Goal: Transaction & Acquisition: Purchase product/service

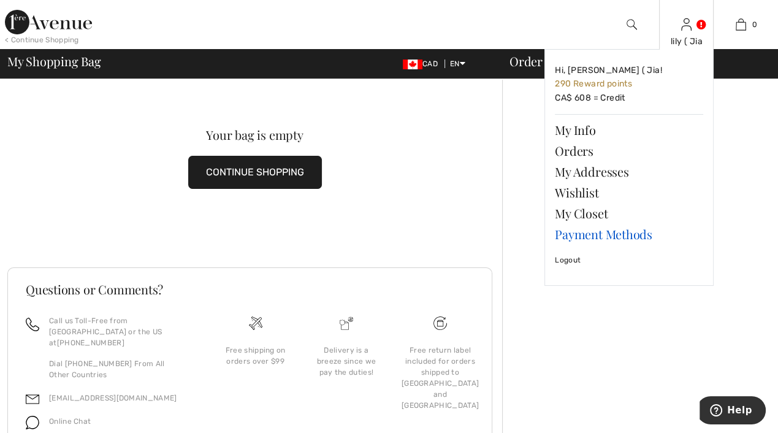
click at [584, 238] on link "Payment Methods" at bounding box center [629, 234] width 148 height 21
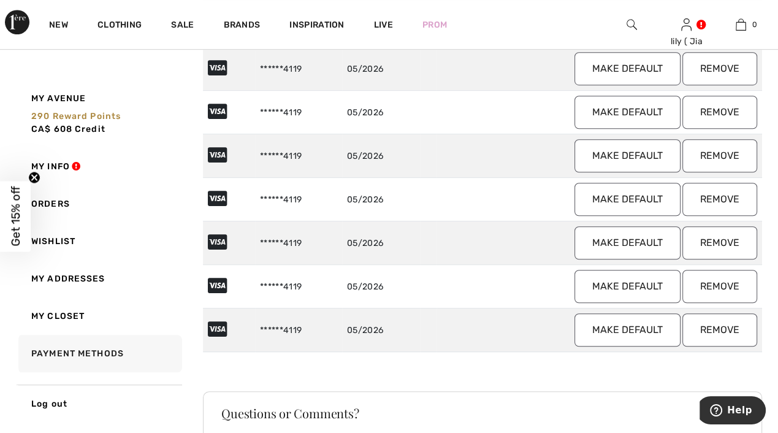
scroll to position [674, 0]
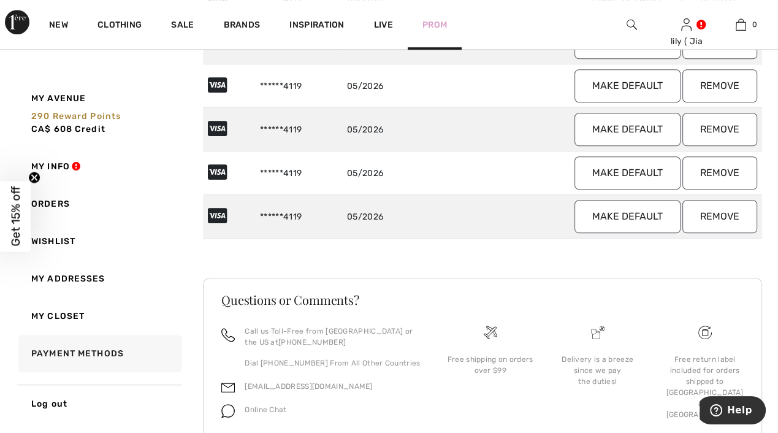
drag, startPoint x: 729, startPoint y: 213, endPoint x: 457, endPoint y: 37, distance: 323.8
click at [728, 213] on button "Remove" at bounding box center [719, 216] width 75 height 33
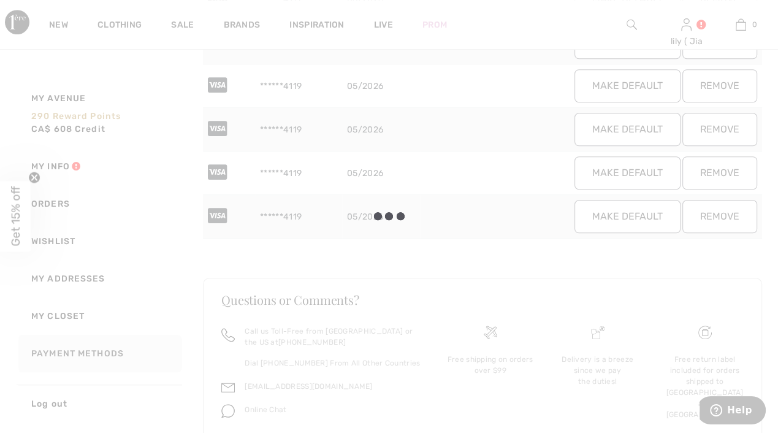
scroll to position [673, 0]
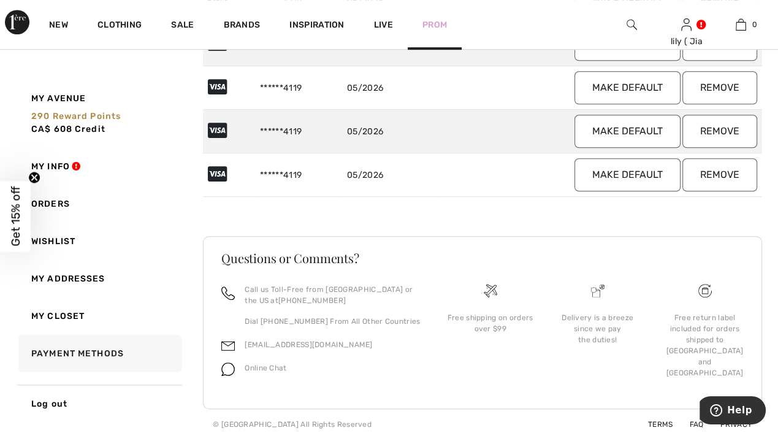
drag, startPoint x: 715, startPoint y: 171, endPoint x: 434, endPoint y: 34, distance: 312.3
click at [715, 168] on button "Remove" at bounding box center [719, 174] width 75 height 33
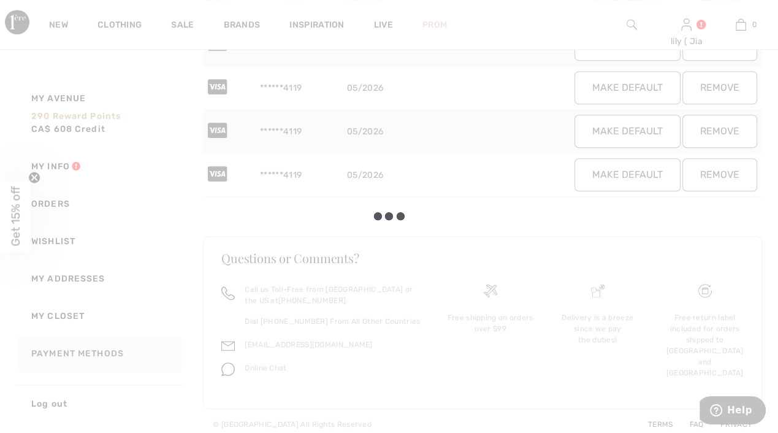
scroll to position [630, 0]
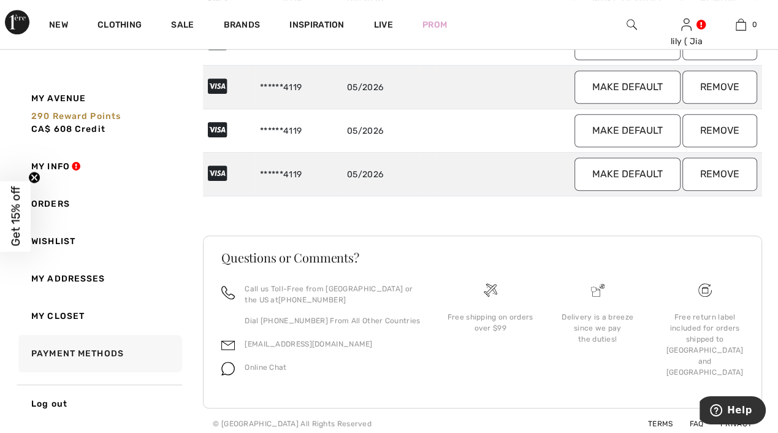
click at [739, 171] on button "Remove" at bounding box center [719, 174] width 75 height 33
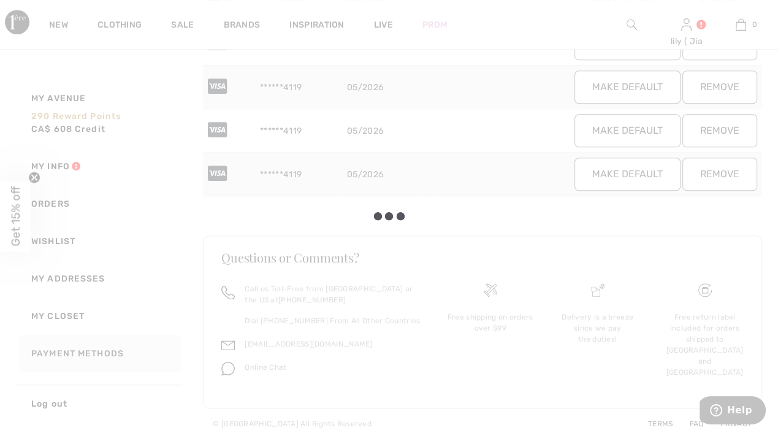
scroll to position [586, 0]
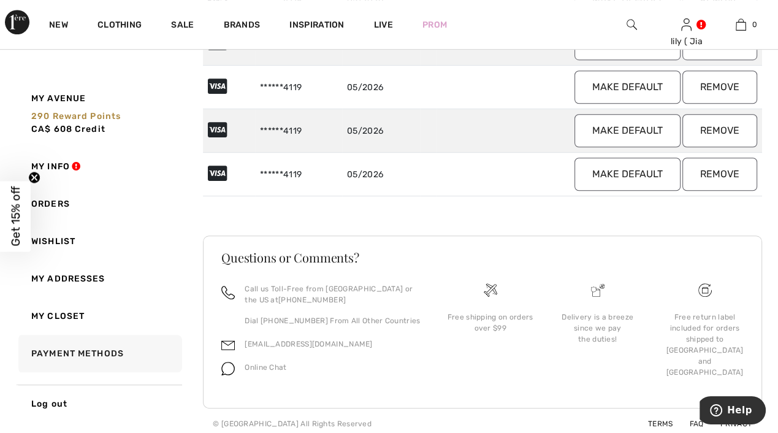
click at [730, 166] on button "Remove" at bounding box center [719, 174] width 75 height 33
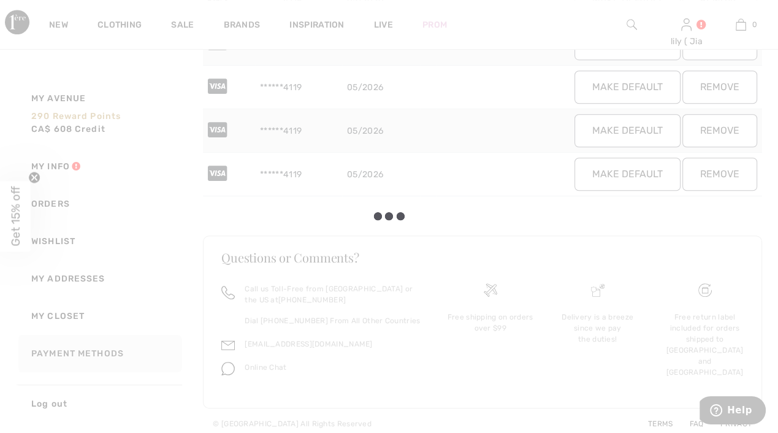
scroll to position [543, 0]
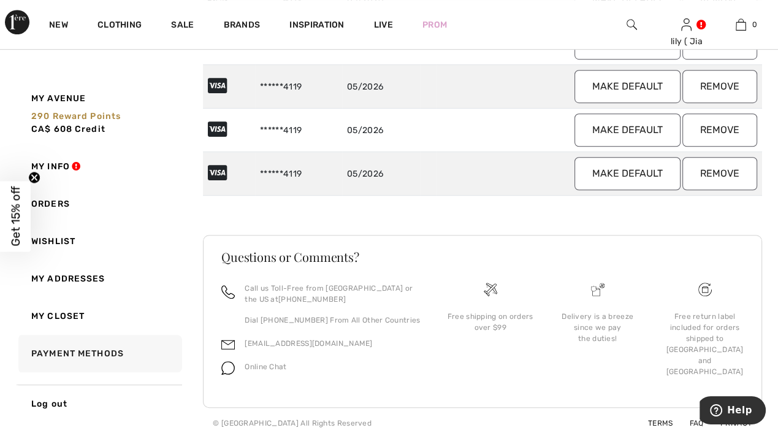
click at [741, 166] on button "Remove" at bounding box center [719, 173] width 75 height 33
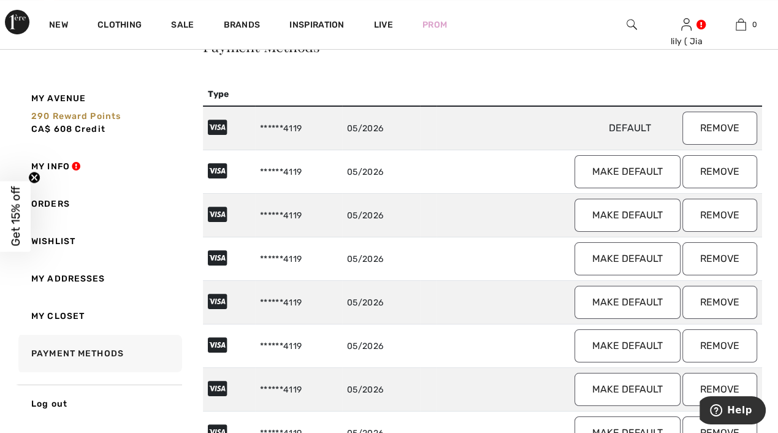
scroll to position [0, 0]
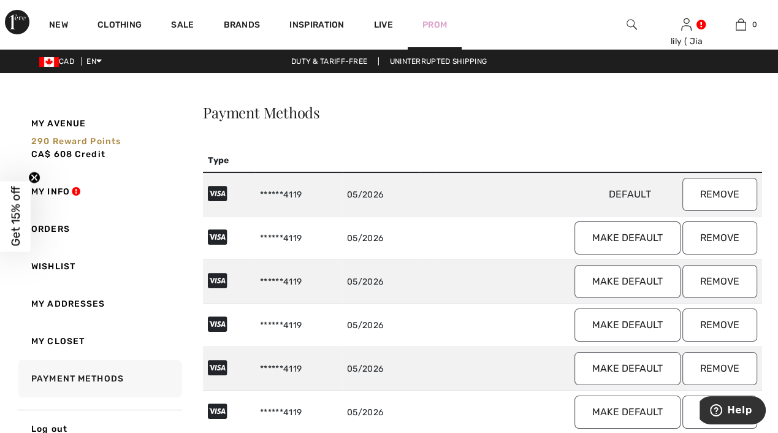
click at [719, 239] on button "Remove" at bounding box center [719, 237] width 75 height 33
click at [727, 239] on button "Remove" at bounding box center [719, 237] width 75 height 33
click at [718, 239] on button "Remove" at bounding box center [719, 237] width 75 height 33
drag, startPoint x: 727, startPoint y: 237, endPoint x: 437, endPoint y: 37, distance: 351.7
click at [727, 238] on button "Remove" at bounding box center [719, 237] width 75 height 33
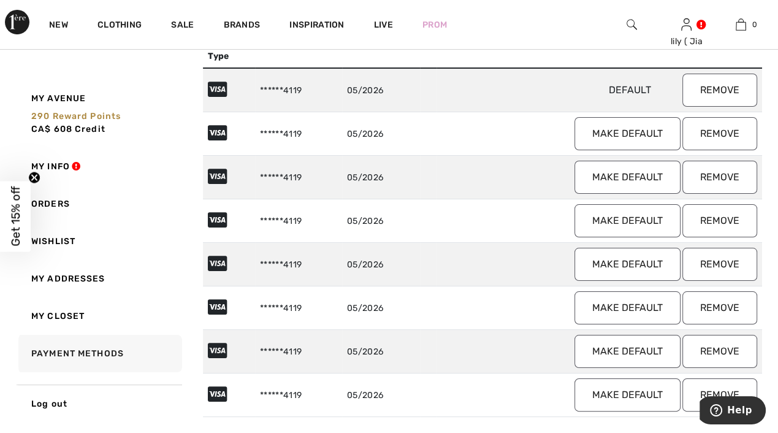
scroll to position [184, 0]
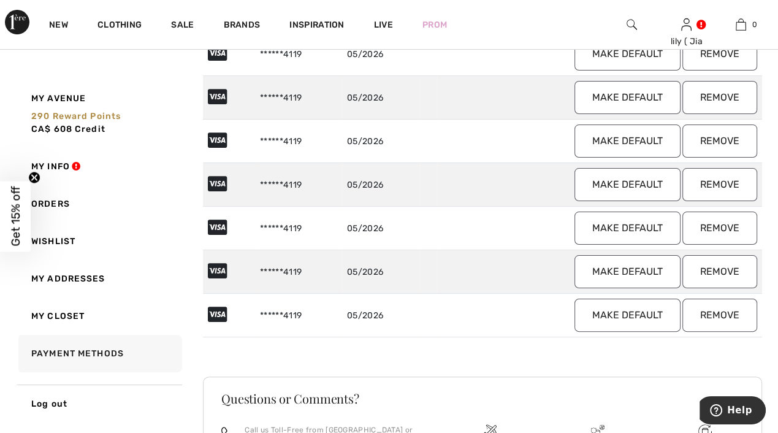
drag, startPoint x: 727, startPoint y: 313, endPoint x: 439, endPoint y: 44, distance: 394.3
click at [727, 313] on button "Remove" at bounding box center [719, 315] width 75 height 33
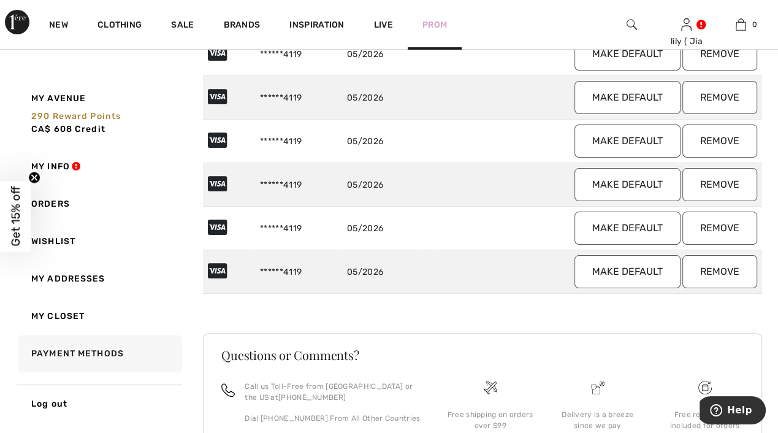
click at [719, 277] on button "Remove" at bounding box center [719, 271] width 75 height 33
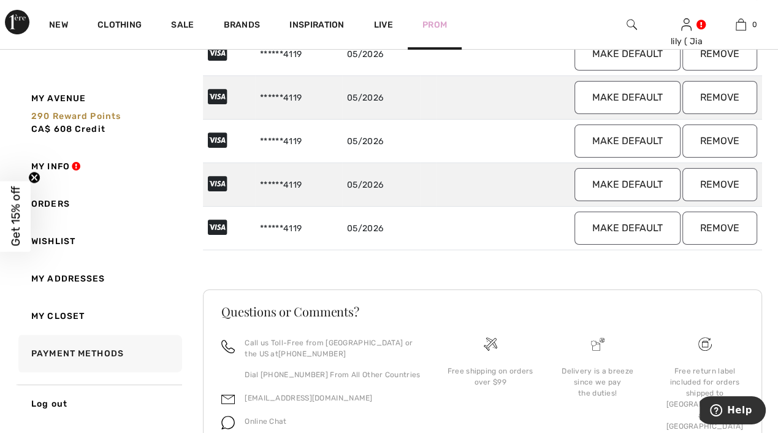
click at [722, 215] on button "Remove" at bounding box center [719, 228] width 75 height 33
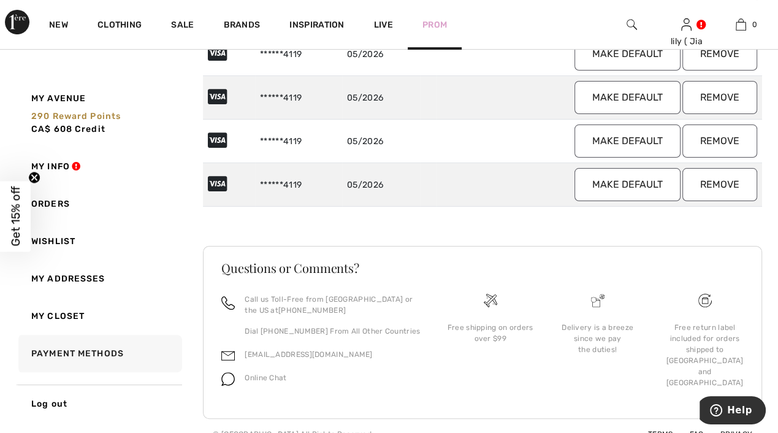
click at [726, 181] on button "Remove" at bounding box center [719, 184] width 75 height 33
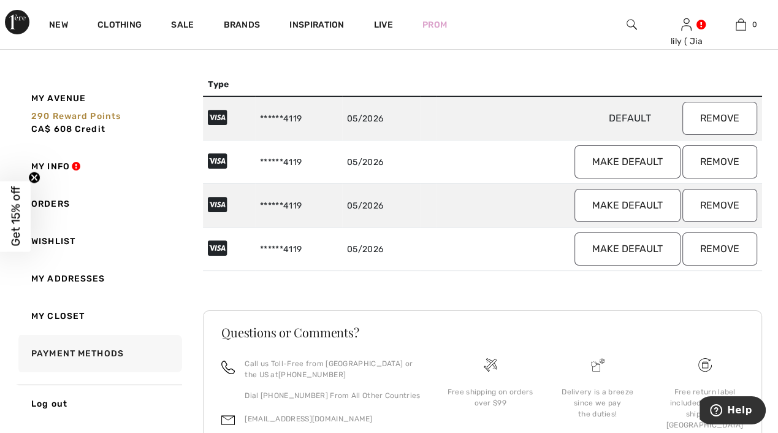
scroll to position [0, 0]
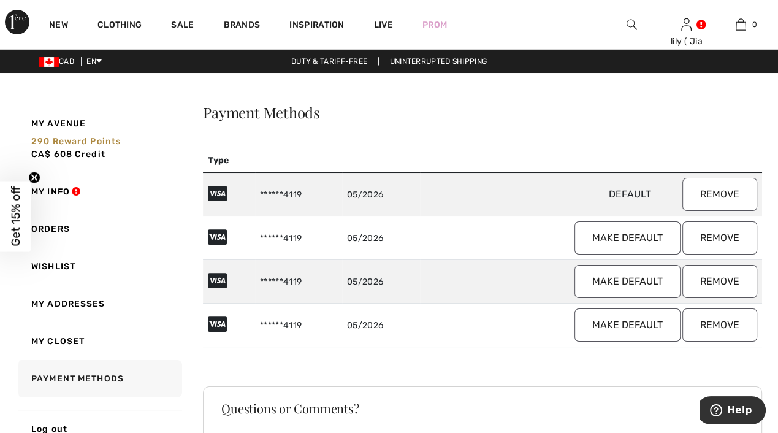
drag, startPoint x: 731, startPoint y: 235, endPoint x: 437, endPoint y: 44, distance: 351.0
click at [731, 235] on button "Remove" at bounding box center [719, 237] width 75 height 33
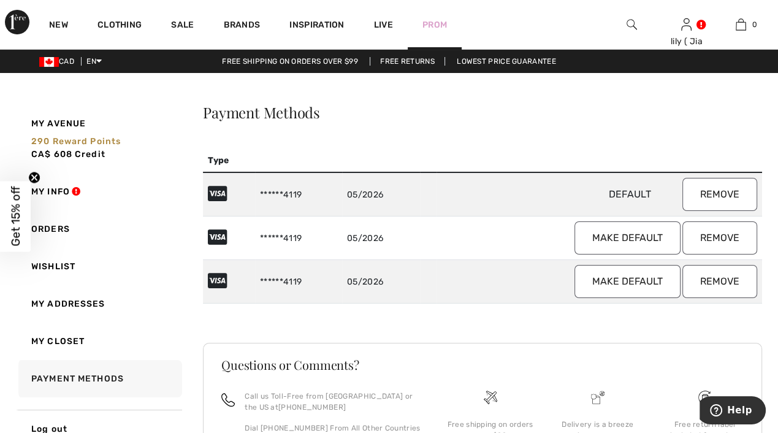
drag, startPoint x: 721, startPoint y: 236, endPoint x: 443, endPoint y: 36, distance: 342.7
click at [721, 235] on button "Remove" at bounding box center [719, 237] width 75 height 33
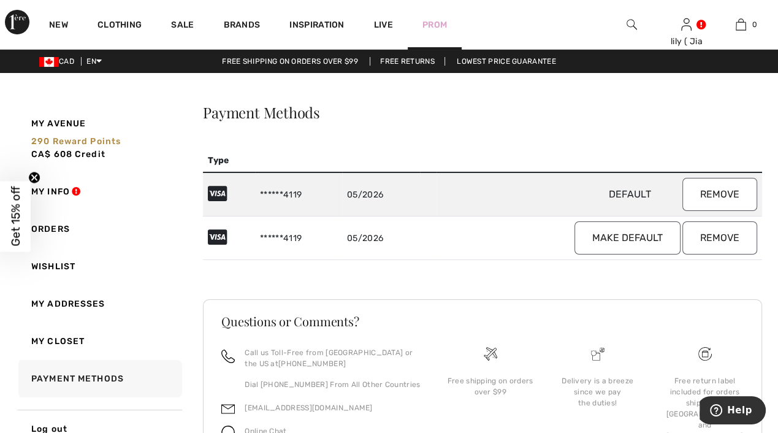
drag, startPoint x: 719, startPoint y: 229, endPoint x: 443, endPoint y: 42, distance: 332.5
click at [719, 229] on button "Remove" at bounding box center [719, 237] width 75 height 33
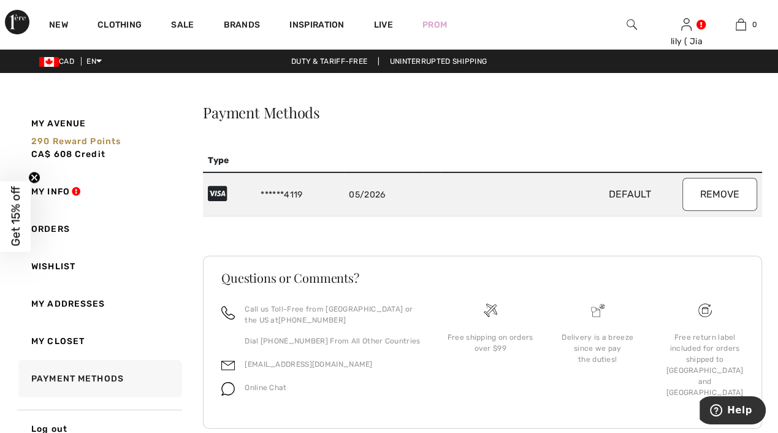
scroll to position [25, 0]
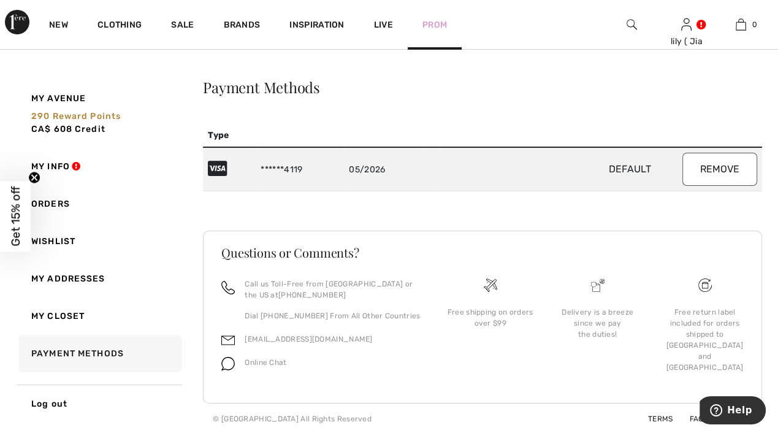
drag, startPoint x: 716, startPoint y: 175, endPoint x: 440, endPoint y: 40, distance: 306.9
click at [720, 172] on button "Remove" at bounding box center [719, 169] width 75 height 33
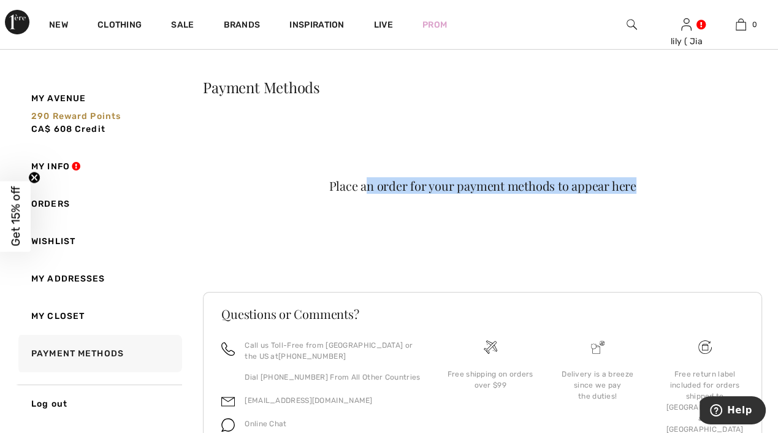
drag, startPoint x: 365, startPoint y: 186, endPoint x: 747, endPoint y: 138, distance: 384.4
click at [747, 138] on div "Place an order for your payment methods to appear here" at bounding box center [482, 193] width 559 height 139
click at [661, 186] on div "Place an order for your payment methods to appear here" at bounding box center [482, 186] width 503 height 12
click at [391, 225] on div "Place an order for your payment methods to appear here" at bounding box center [482, 193] width 559 height 139
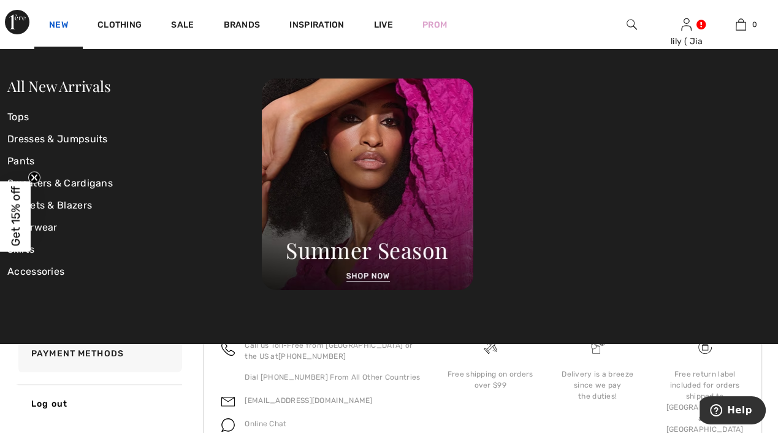
click at [62, 28] on link "New" at bounding box center [58, 26] width 19 height 13
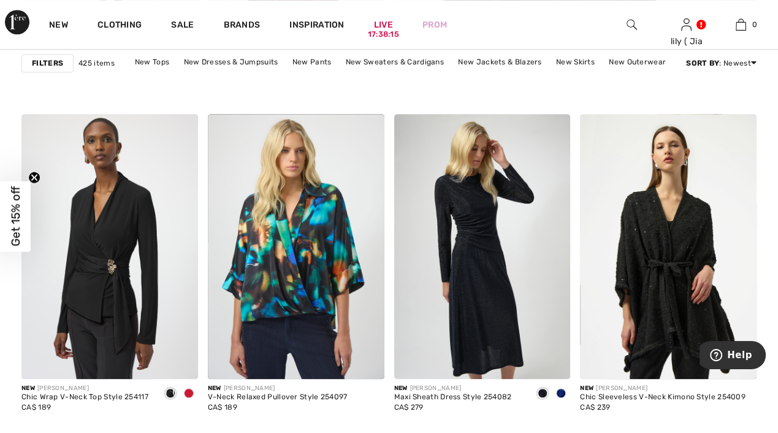
scroll to position [819, 0]
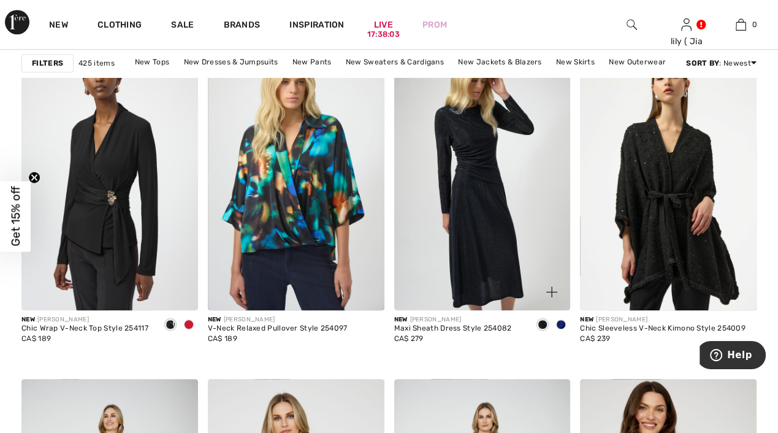
click at [559, 324] on span at bounding box center [561, 324] width 10 height 10
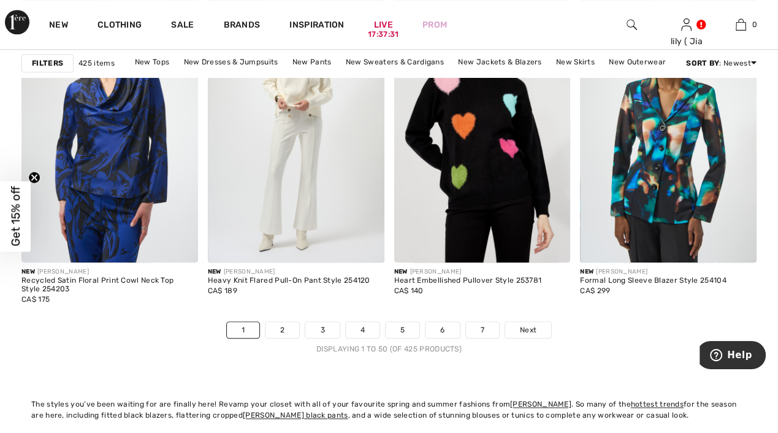
scroll to position [4926, 0]
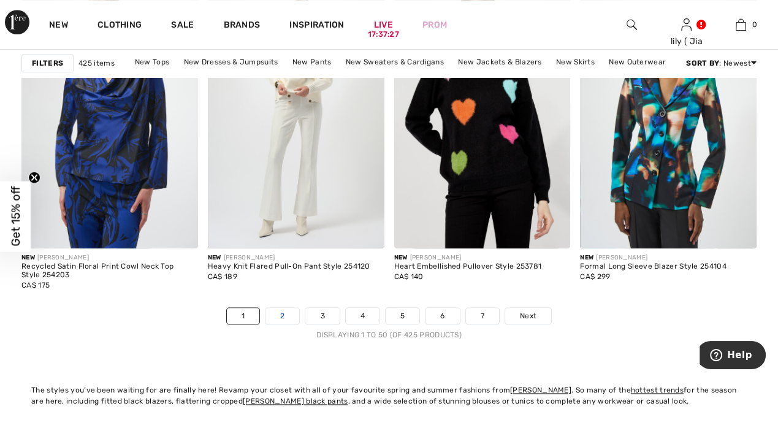
click at [282, 313] on link "2" at bounding box center [283, 316] width 34 height 16
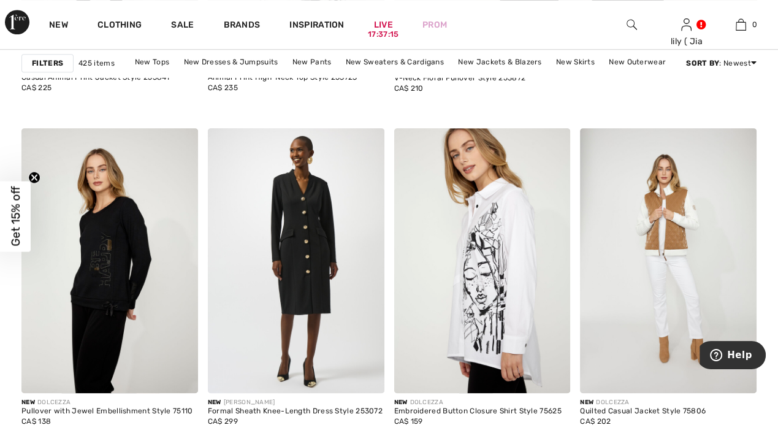
scroll to position [764, 0]
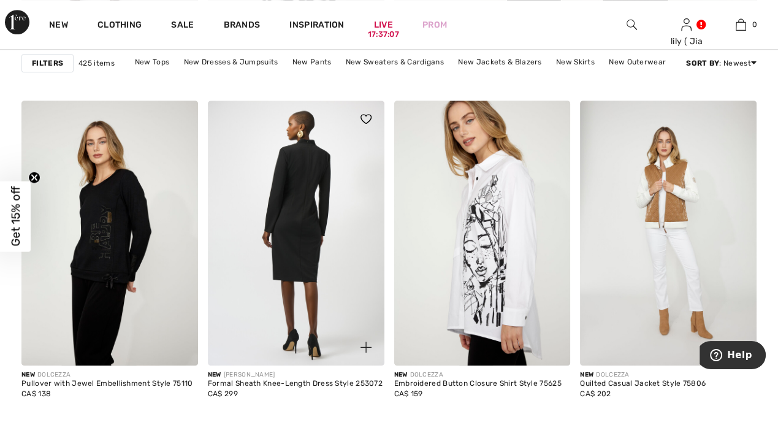
click at [328, 299] on img at bounding box center [296, 233] width 177 height 265
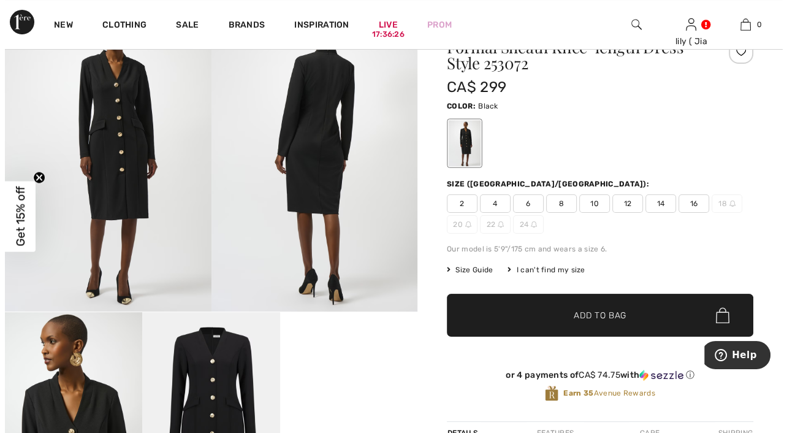
scroll to position [19, 0]
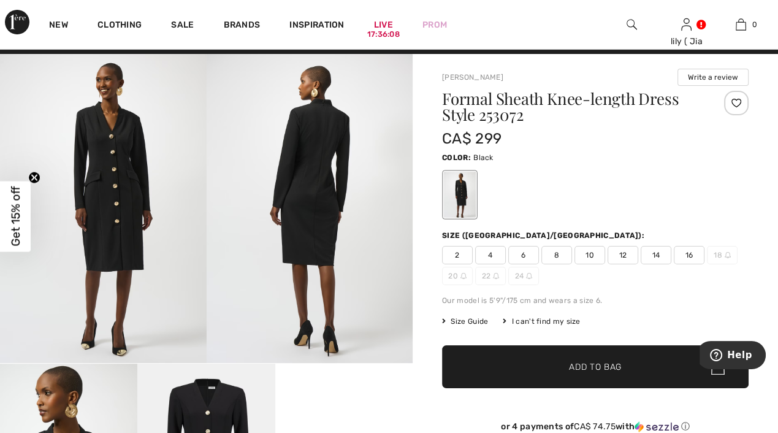
click at [118, 173] on img at bounding box center [103, 208] width 207 height 309
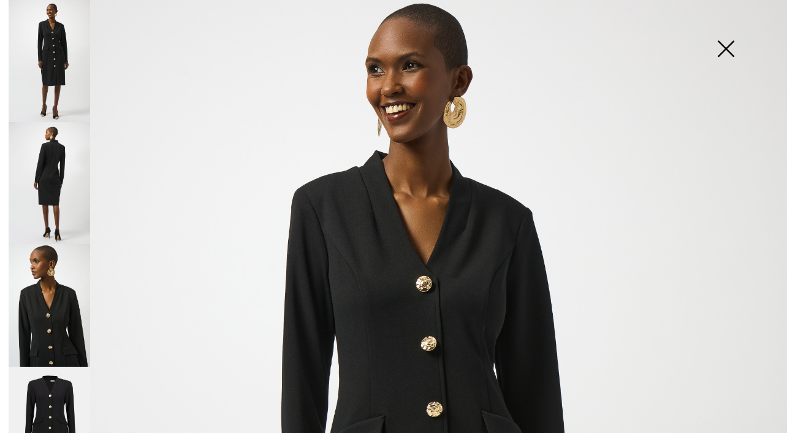
scroll to position [0, 0]
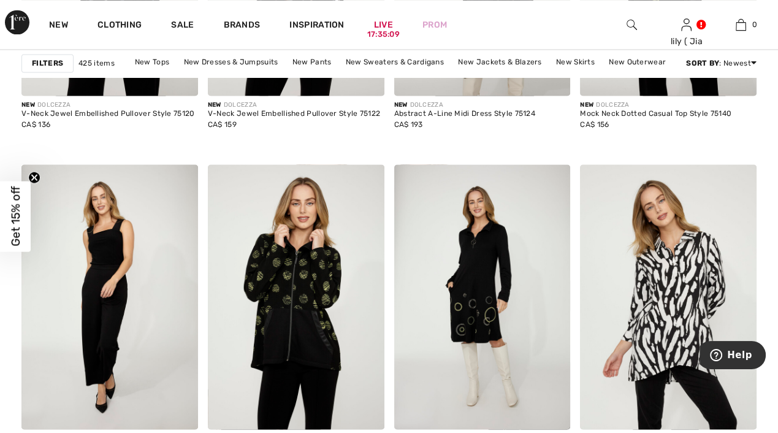
scroll to position [1854, 0]
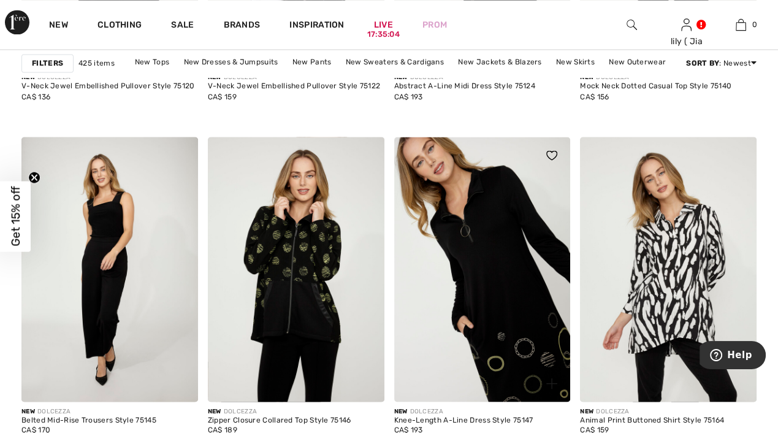
click at [495, 293] on img at bounding box center [482, 269] width 177 height 265
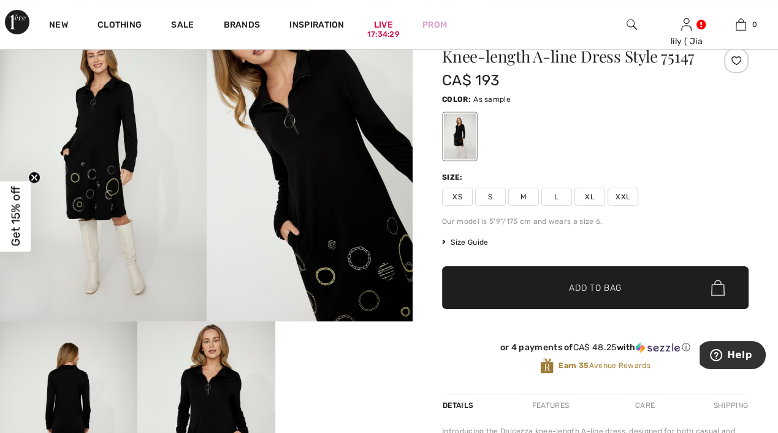
scroll to position [51, 0]
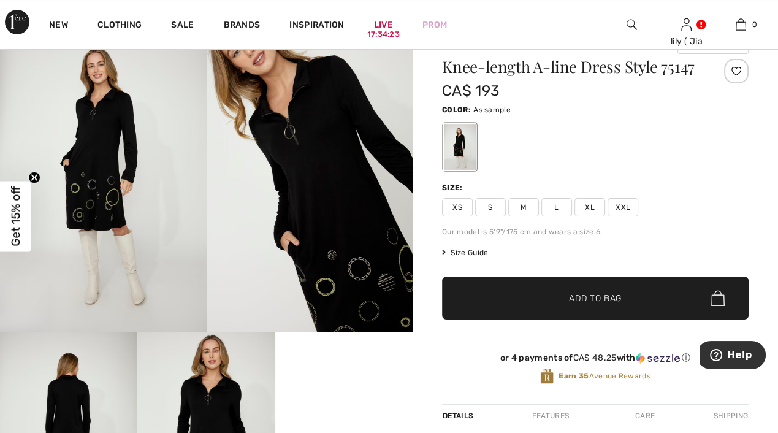
click at [481, 250] on span "Size Guide" at bounding box center [465, 252] width 46 height 11
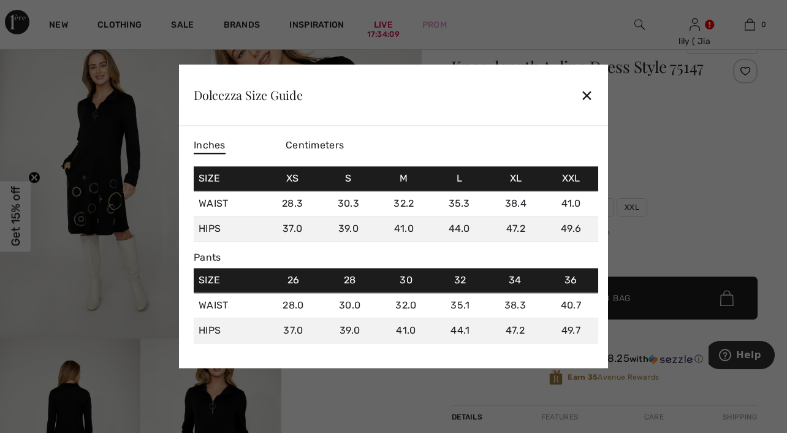
click at [589, 101] on div "✕" at bounding box center [587, 95] width 13 height 26
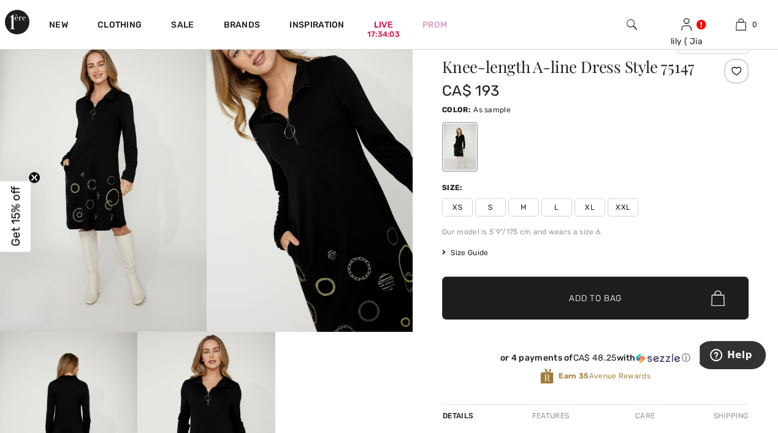
click at [527, 205] on span "M" at bounding box center [523, 207] width 31 height 18
click at [550, 302] on span "✔ Added to Bag" at bounding box center [577, 298] width 75 height 13
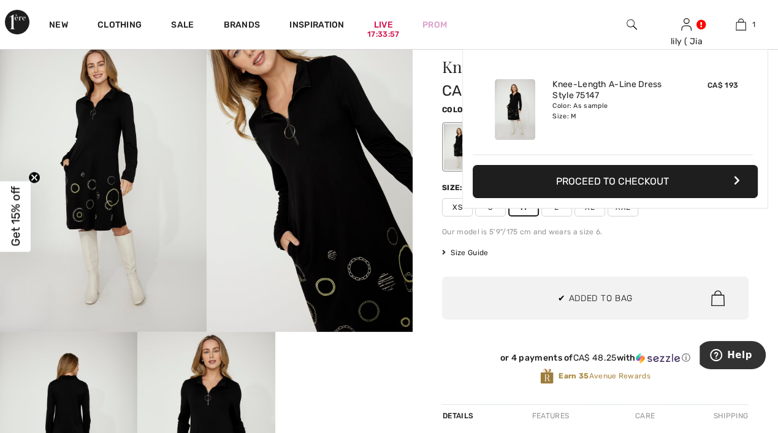
scroll to position [0, 0]
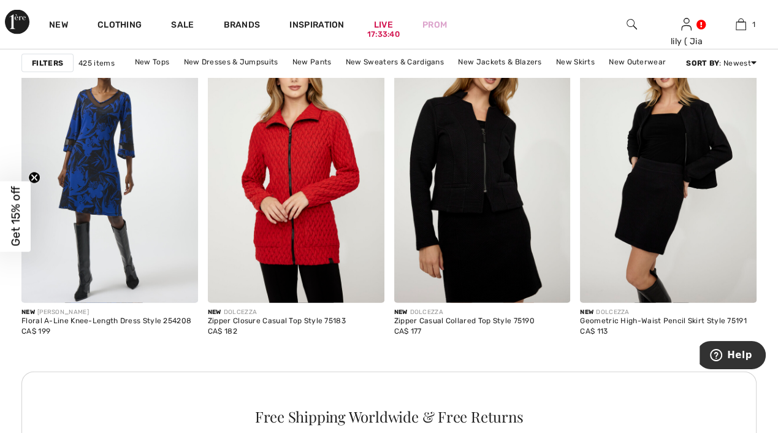
scroll to position [2230, 0]
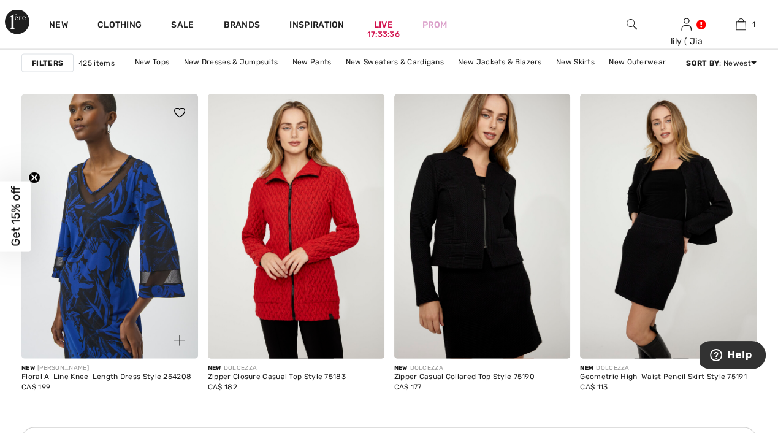
click at [132, 253] on img at bounding box center [109, 226] width 177 height 265
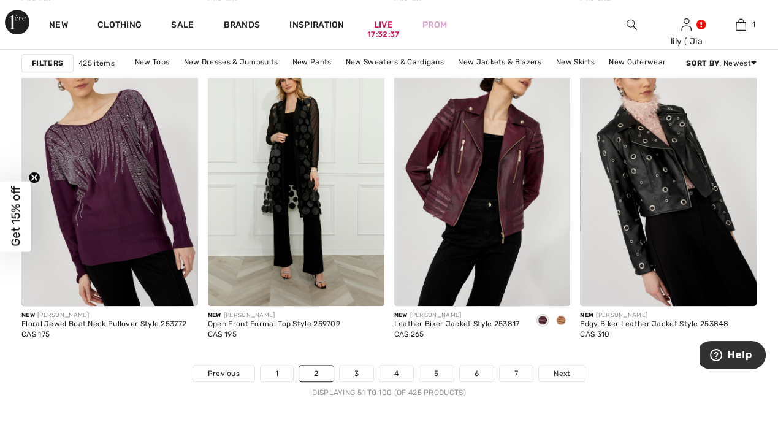
scroll to position [4883, 0]
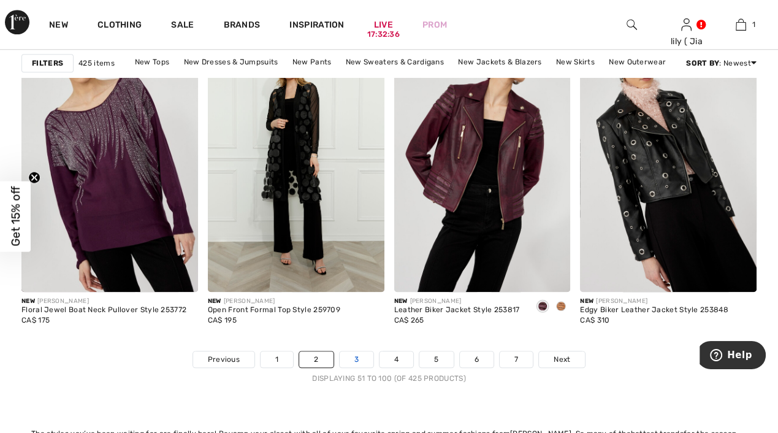
click at [361, 361] on link "3" at bounding box center [357, 359] width 34 height 16
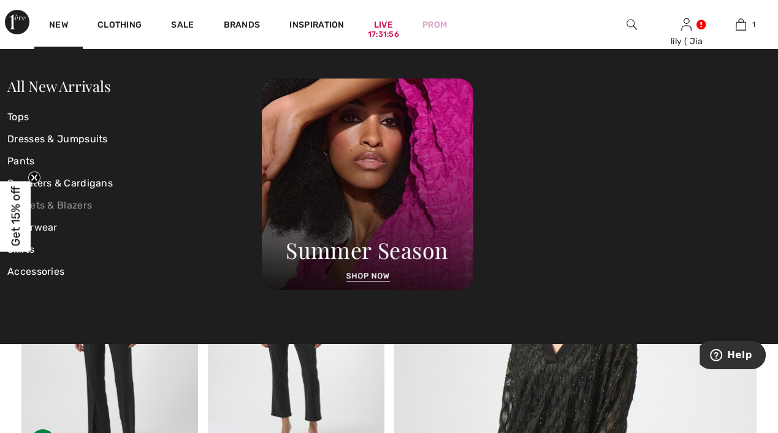
click at [66, 208] on link "Jackets & Blazers" at bounding box center [134, 205] width 254 height 22
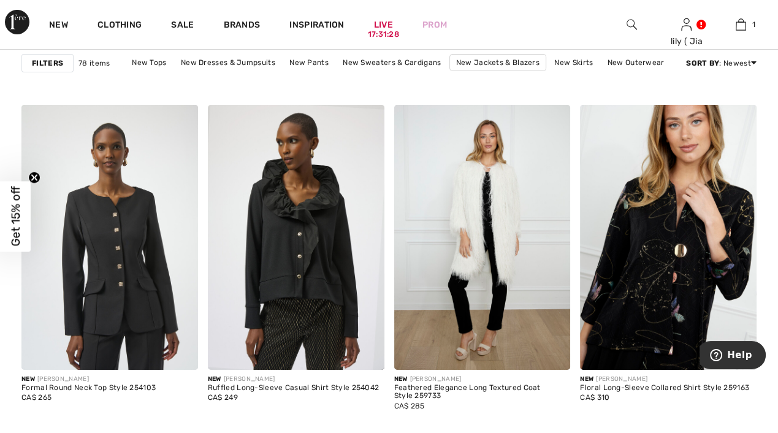
scroll to position [3704, 0]
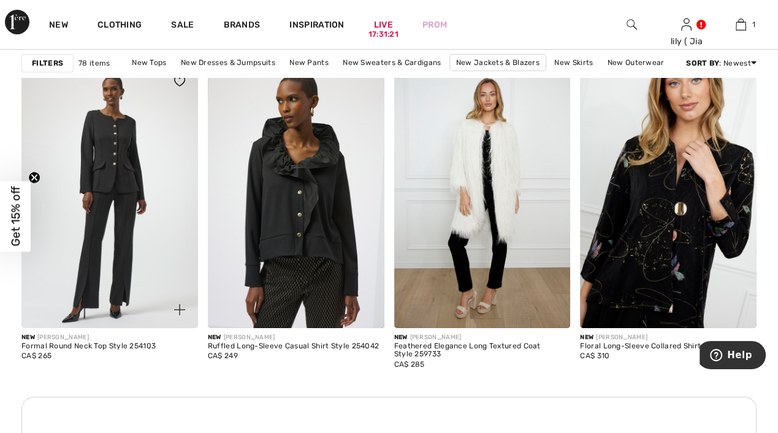
click at [151, 220] on img at bounding box center [109, 195] width 177 height 265
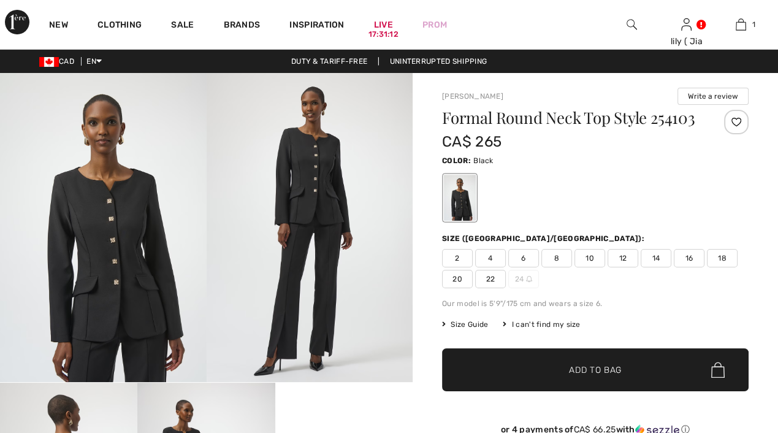
checkbox input "true"
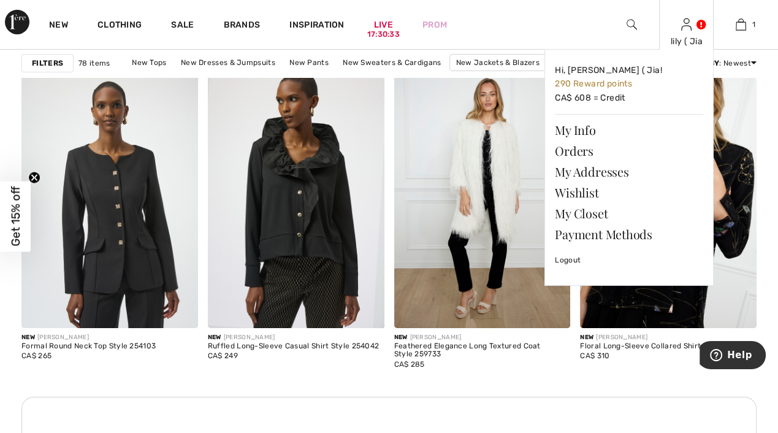
click at [687, 32] on div "lily ( Jia Hi, [PERSON_NAME] ( Jia! 290 Reward points CA$ 608 = Credit My Info …" at bounding box center [686, 24] width 55 height 49
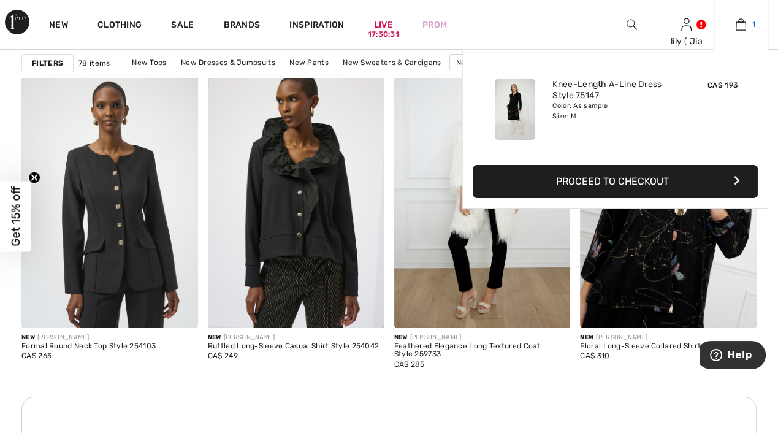
click at [738, 20] on img at bounding box center [741, 24] width 10 height 15
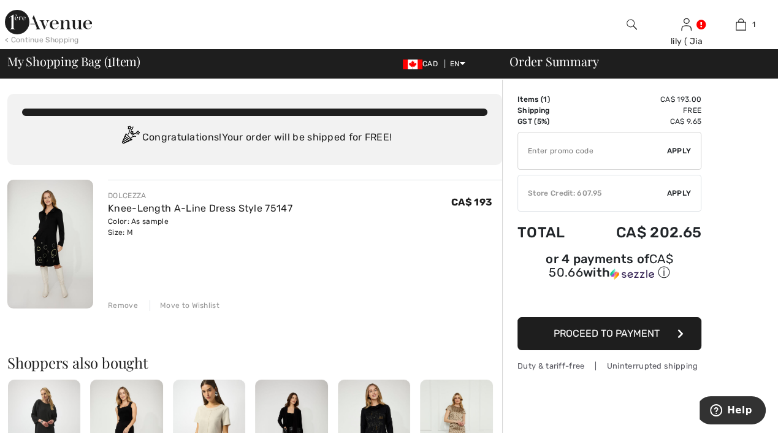
click at [635, 327] on span "Proceed to Payment" at bounding box center [607, 333] width 106 height 12
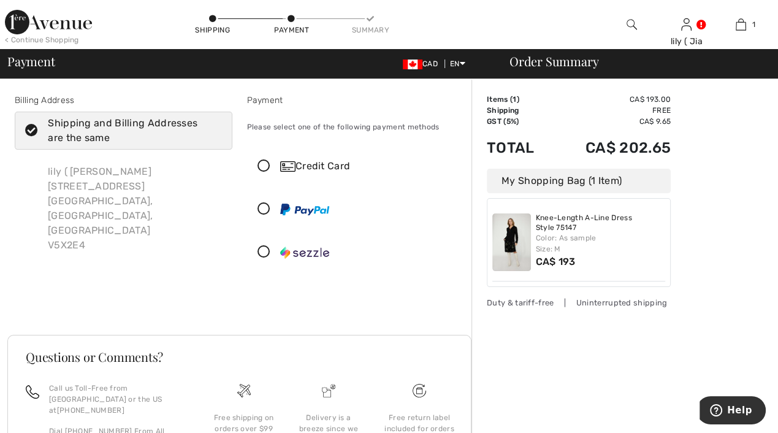
click at [261, 169] on icon at bounding box center [264, 166] width 32 height 13
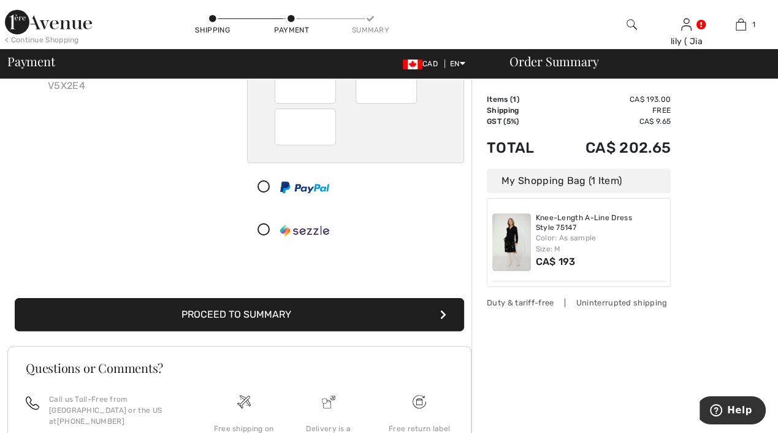
scroll to position [161, 0]
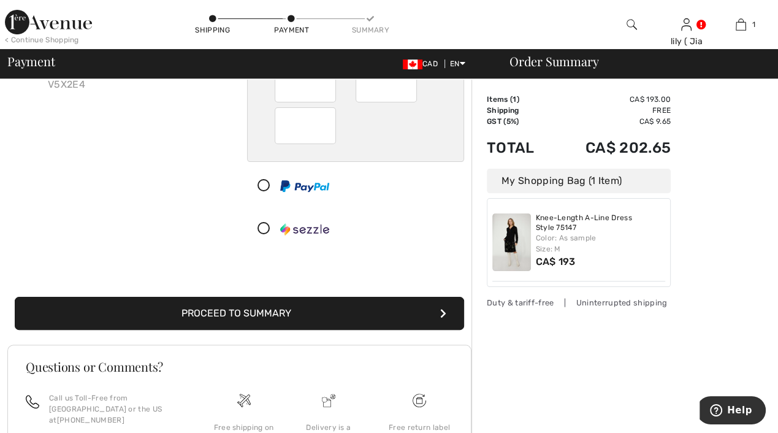
click at [267, 310] on button "Proceed to Summary" at bounding box center [239, 313] width 449 height 33
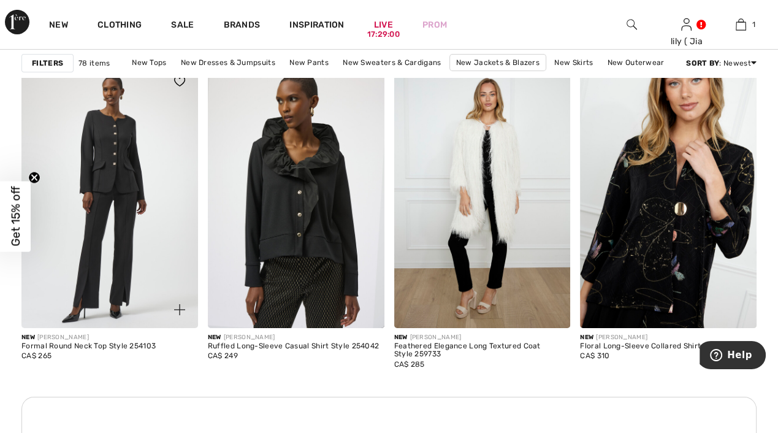
click at [129, 210] on img at bounding box center [109, 195] width 177 height 265
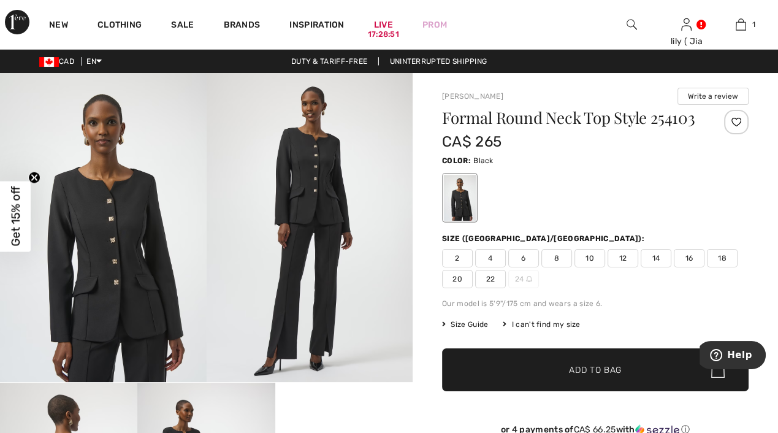
click at [589, 259] on span "10" at bounding box center [590, 258] width 31 height 18
click at [590, 376] on span "✔ Added to Bag Add to Bag" at bounding box center [595, 369] width 307 height 43
click at [612, 240] on div "Size (CA/US):" at bounding box center [595, 238] width 307 height 11
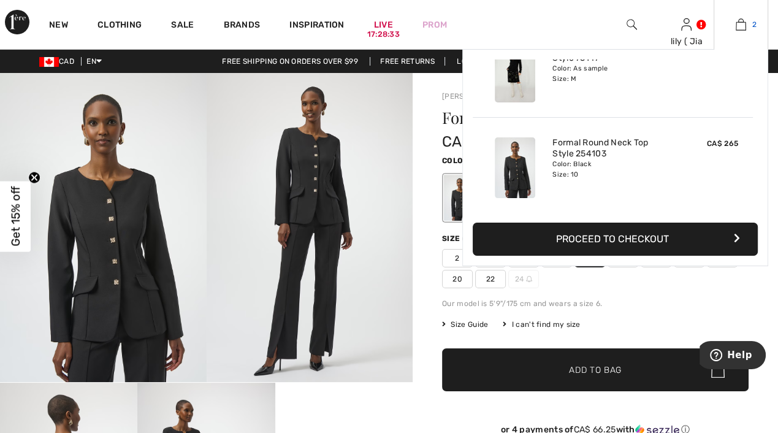
click at [745, 28] on img at bounding box center [741, 24] width 10 height 15
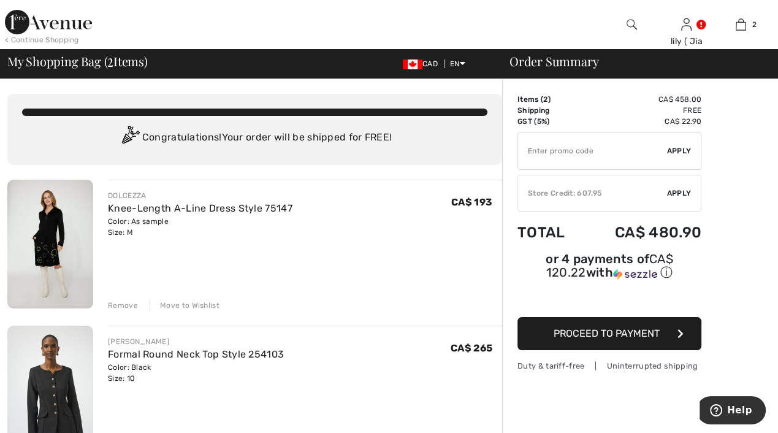
click at [41, 248] on img at bounding box center [50, 244] width 86 height 129
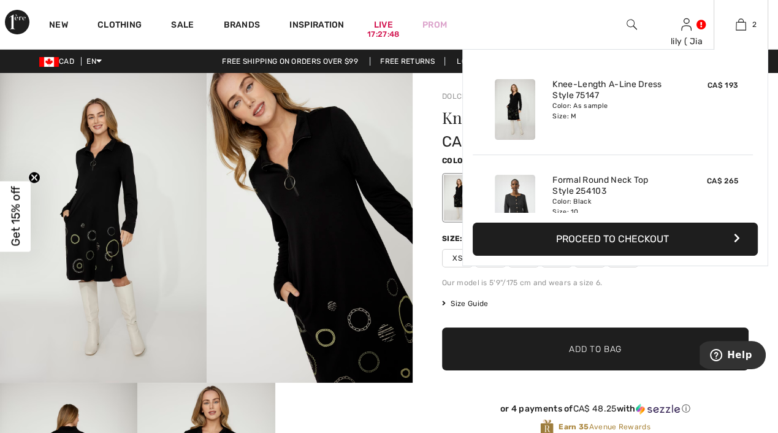
click at [654, 239] on button "Proceed to Checkout" at bounding box center [615, 239] width 285 height 33
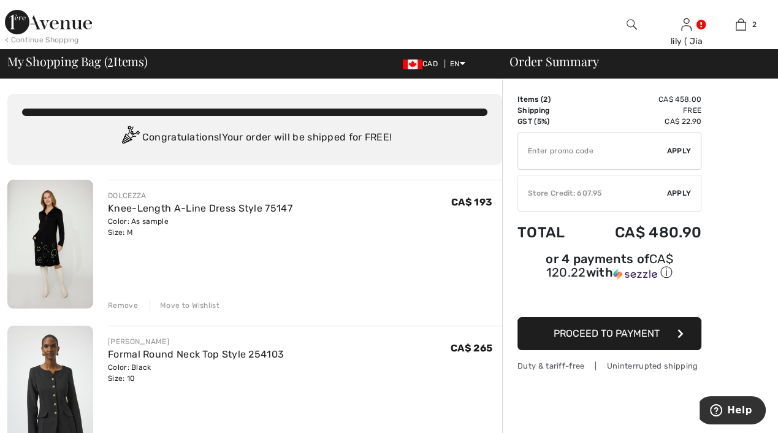
click at [674, 191] on span "Apply" at bounding box center [679, 193] width 25 height 11
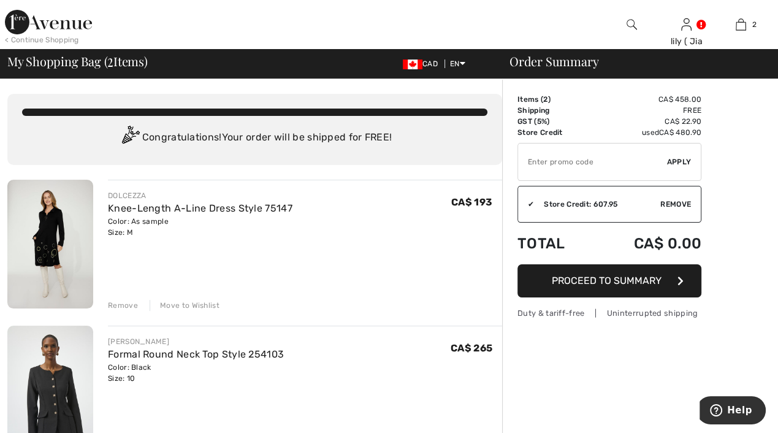
click at [650, 277] on span "Proceed to Summary" at bounding box center [607, 281] width 110 height 12
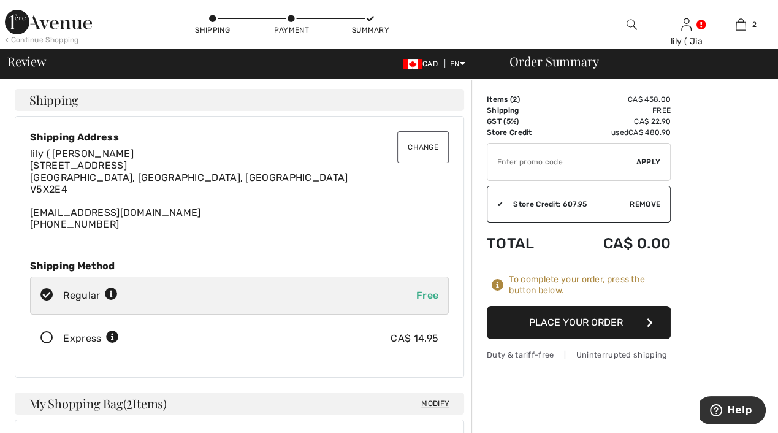
click at [610, 329] on button "Place Your Order" at bounding box center [579, 322] width 184 height 33
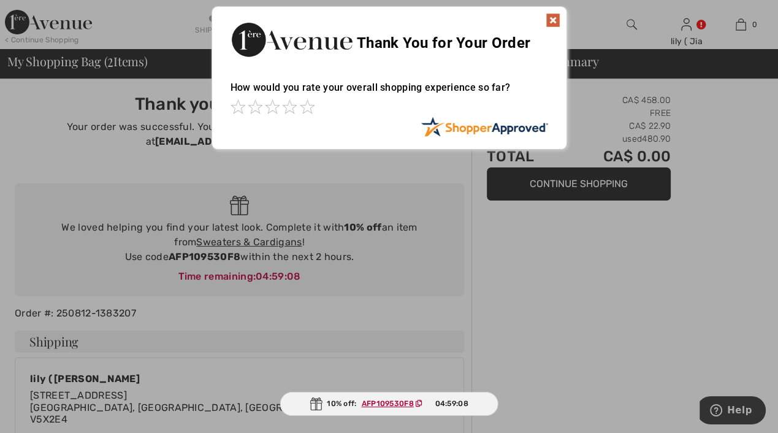
click at [554, 17] on img at bounding box center [553, 20] width 15 height 15
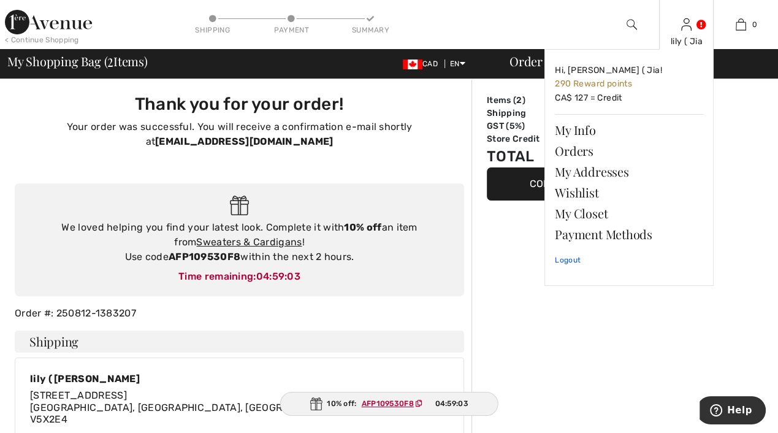
click at [573, 259] on link "Logout" at bounding box center [629, 260] width 148 height 31
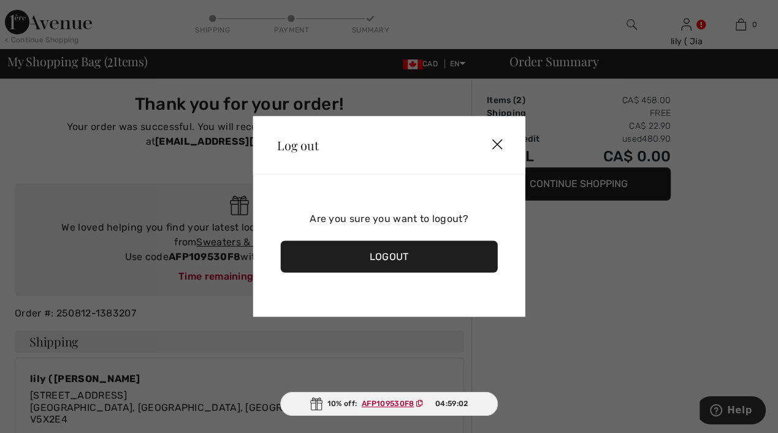
click at [394, 263] on div "Logout" at bounding box center [389, 257] width 218 height 32
